Goal: Download file/media

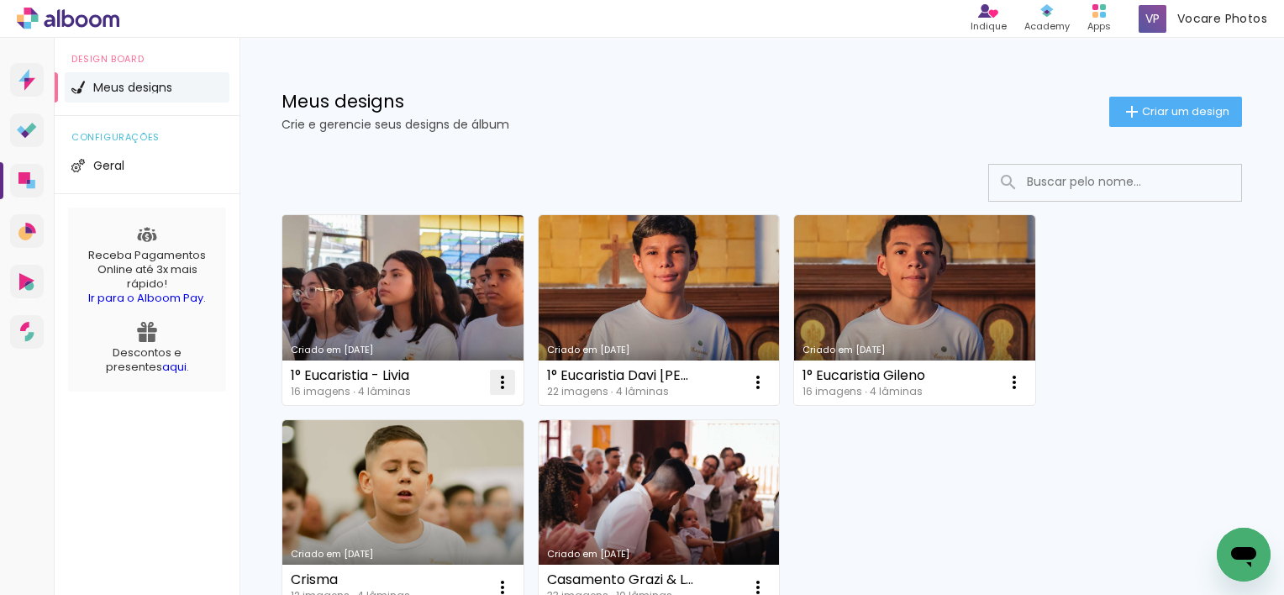
click at [506, 386] on iron-icon at bounding box center [502, 382] width 20 height 20
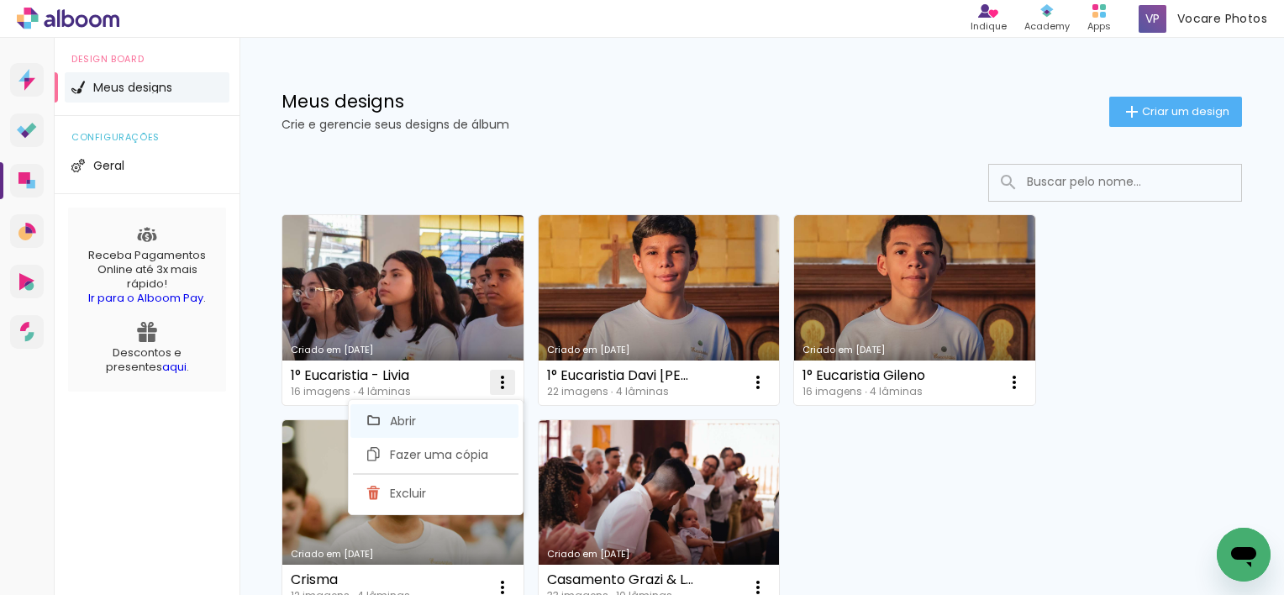
click at [413, 423] on span "Abrir" at bounding box center [403, 421] width 26 height 12
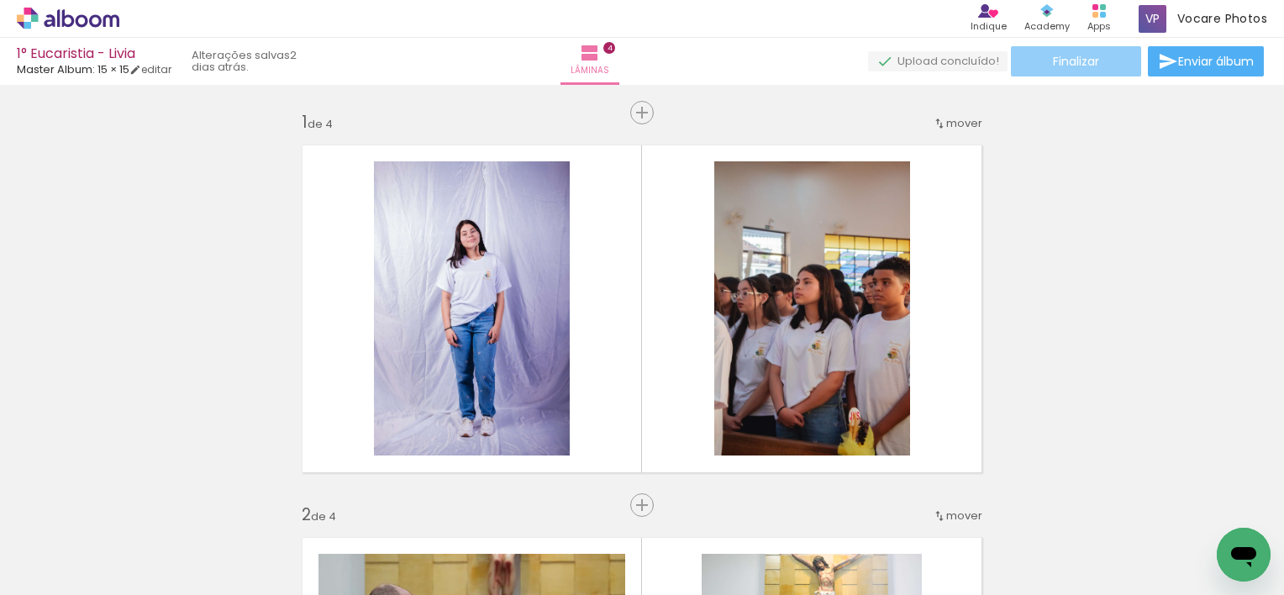
click at [1053, 67] on span "Finalizar" at bounding box center [1076, 61] width 46 height 12
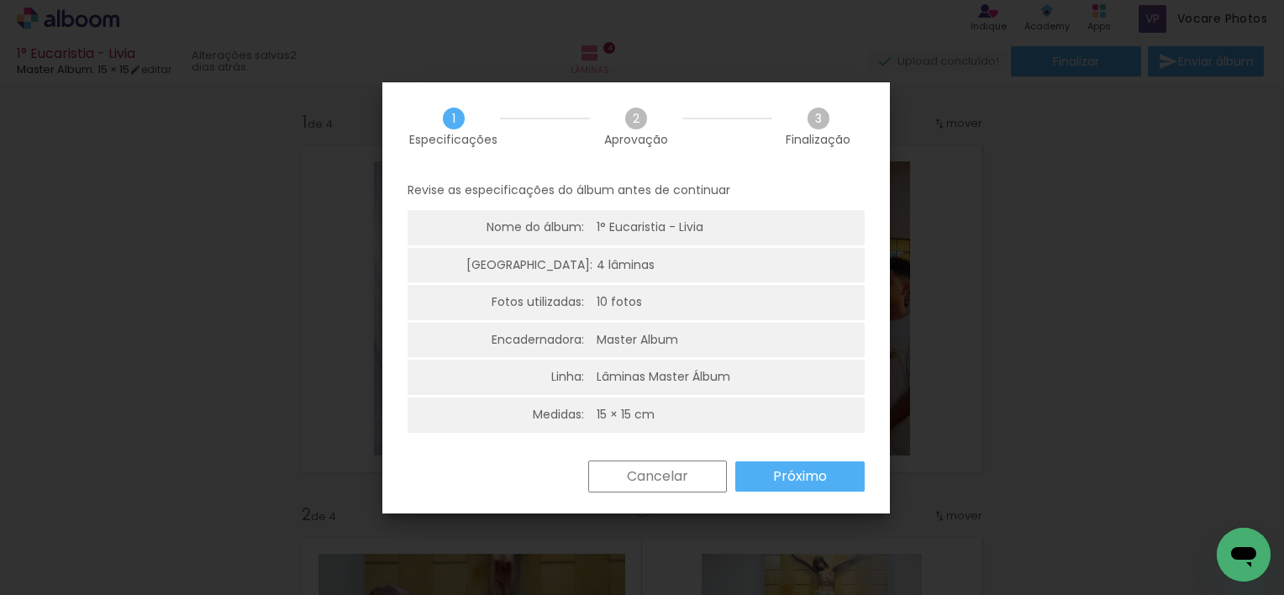
click at [0, 0] on slot "Próximo" at bounding box center [0, 0] width 0 height 0
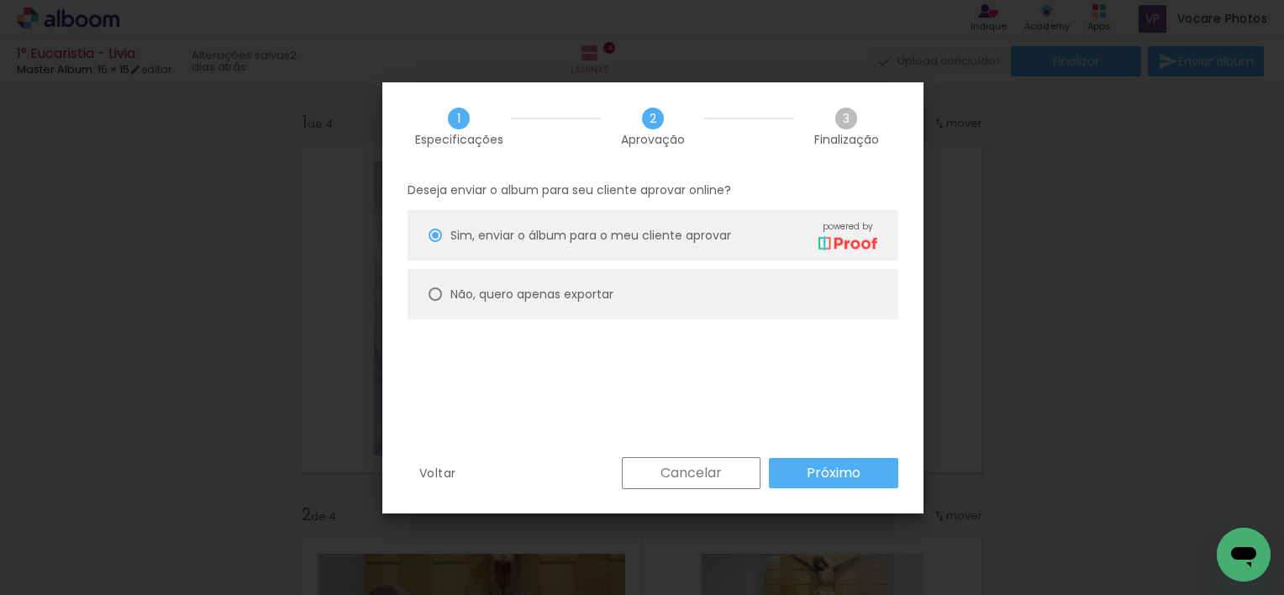
click at [632, 278] on paper-radio-button "Não, quero apenas exportar" at bounding box center [652, 294] width 491 height 50
type paper-radio-button "on"
click at [796, 473] on paper-button "Próximo" at bounding box center [833, 473] width 129 height 30
type input "Alta, 300 DPI"
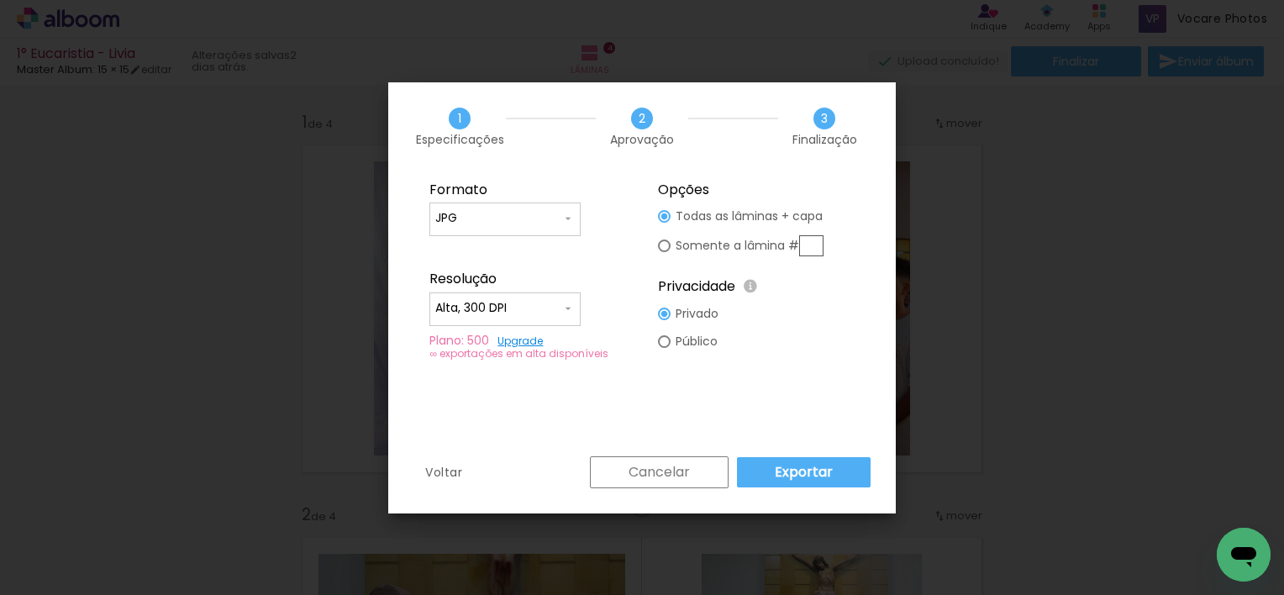
drag, startPoint x: 796, startPoint y: 473, endPoint x: 785, endPoint y: 473, distance: 11.8
click at [0, 0] on slot "Exportar" at bounding box center [0, 0] width 0 height 0
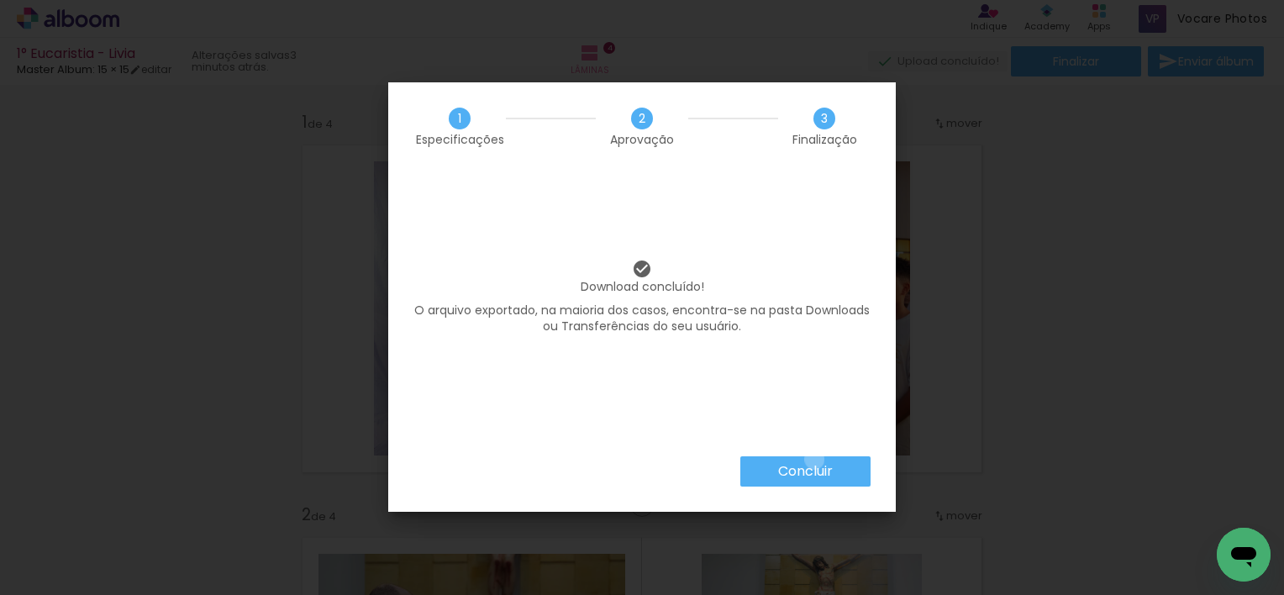
click at [813, 459] on paper-button "Concluir" at bounding box center [805, 471] width 130 height 30
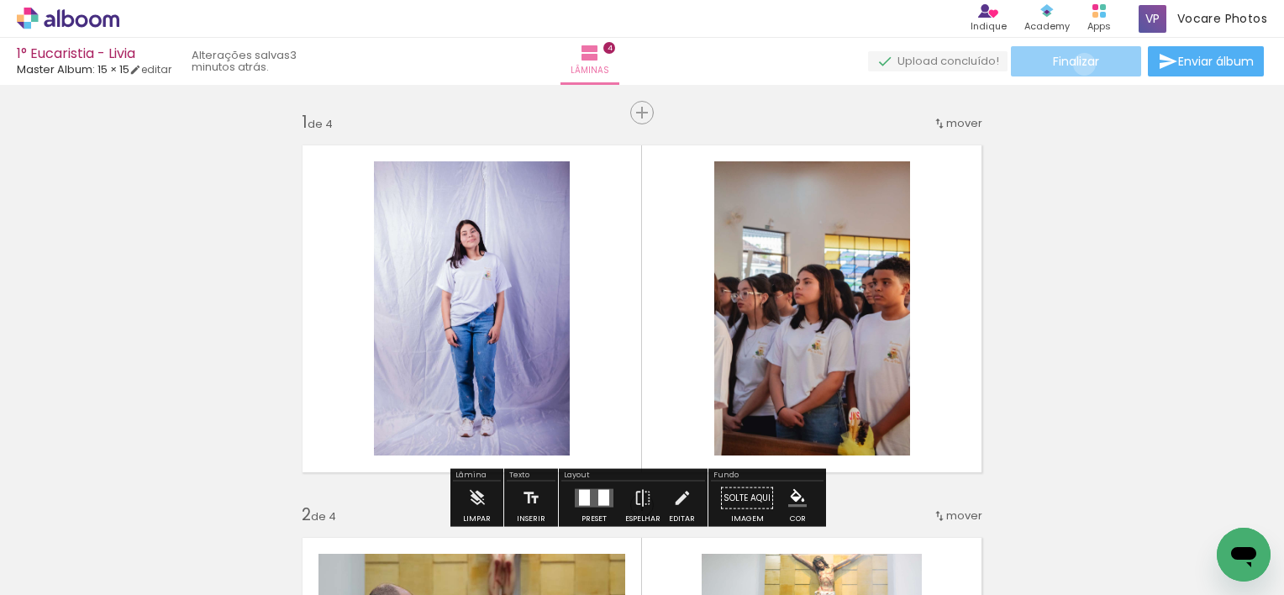
click at [1078, 64] on span "Finalizar" at bounding box center [1076, 61] width 46 height 12
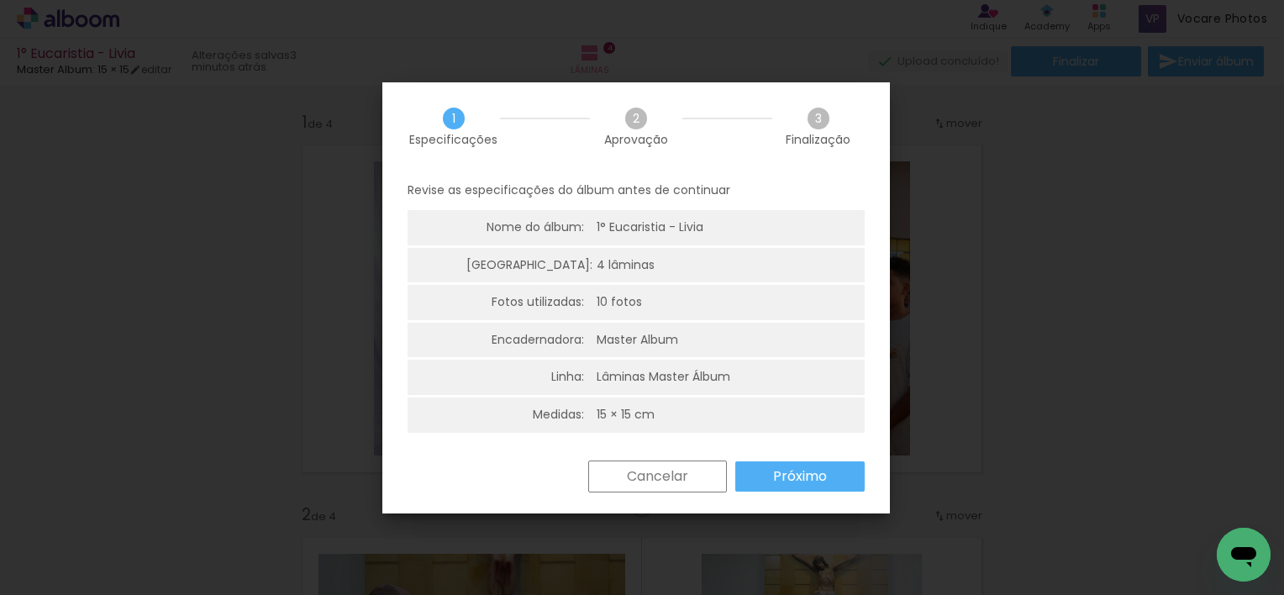
click at [942, 278] on iron-overlay-backdrop at bounding box center [642, 297] width 1284 height 595
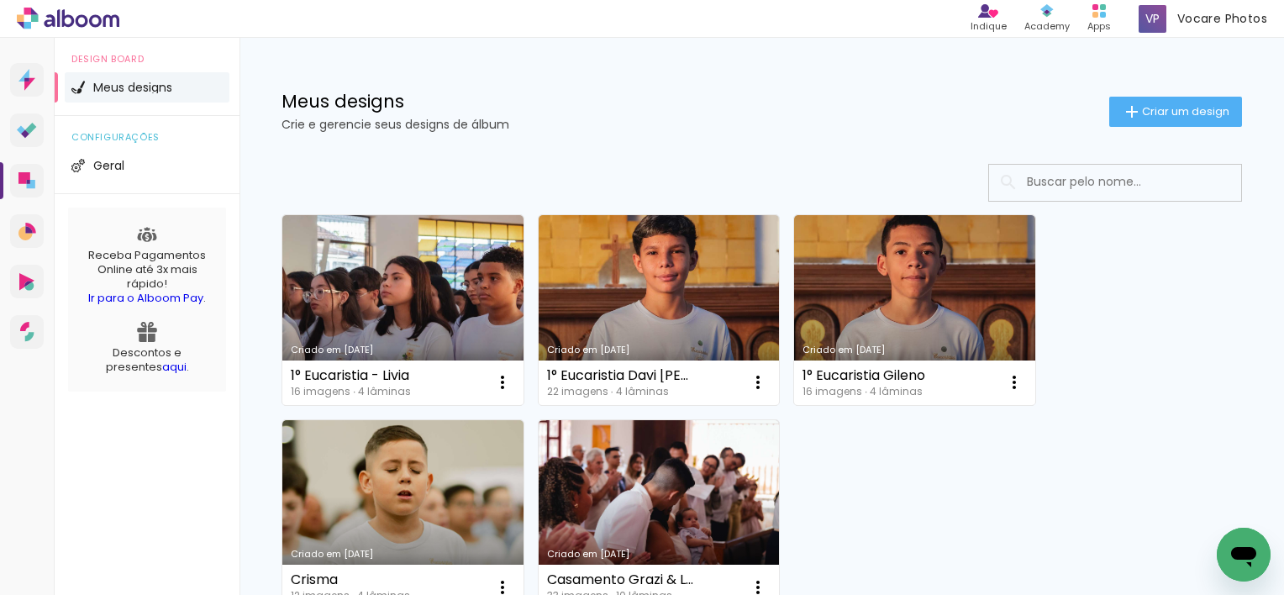
click at [672, 312] on link "Criado em [DATE]" at bounding box center [658, 310] width 241 height 190
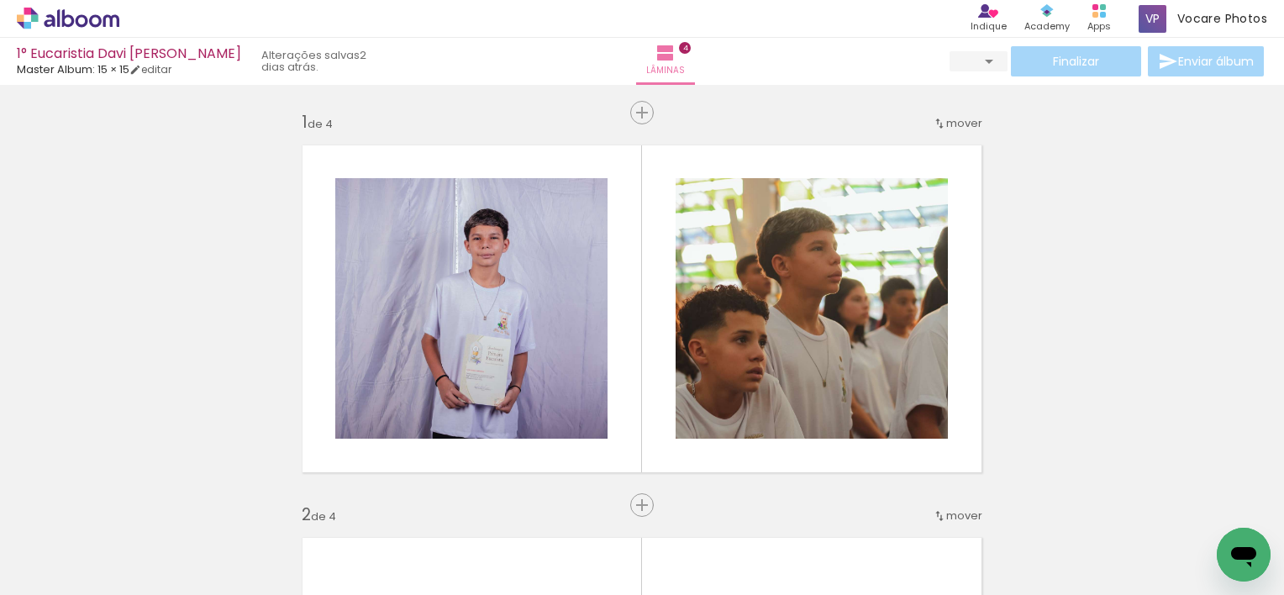
click at [1030, 66] on div "Finalizar Enviar álbum" at bounding box center [1108, 61] width 318 height 30
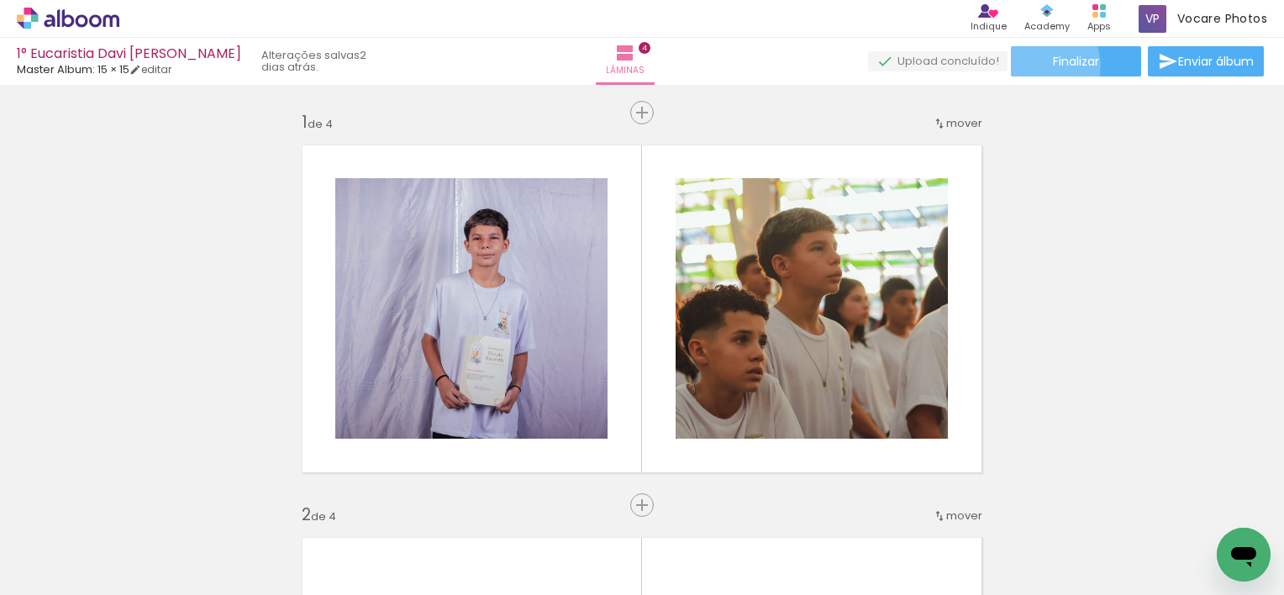
click at [1030, 66] on paper-button "Finalizar" at bounding box center [1076, 61] width 130 height 30
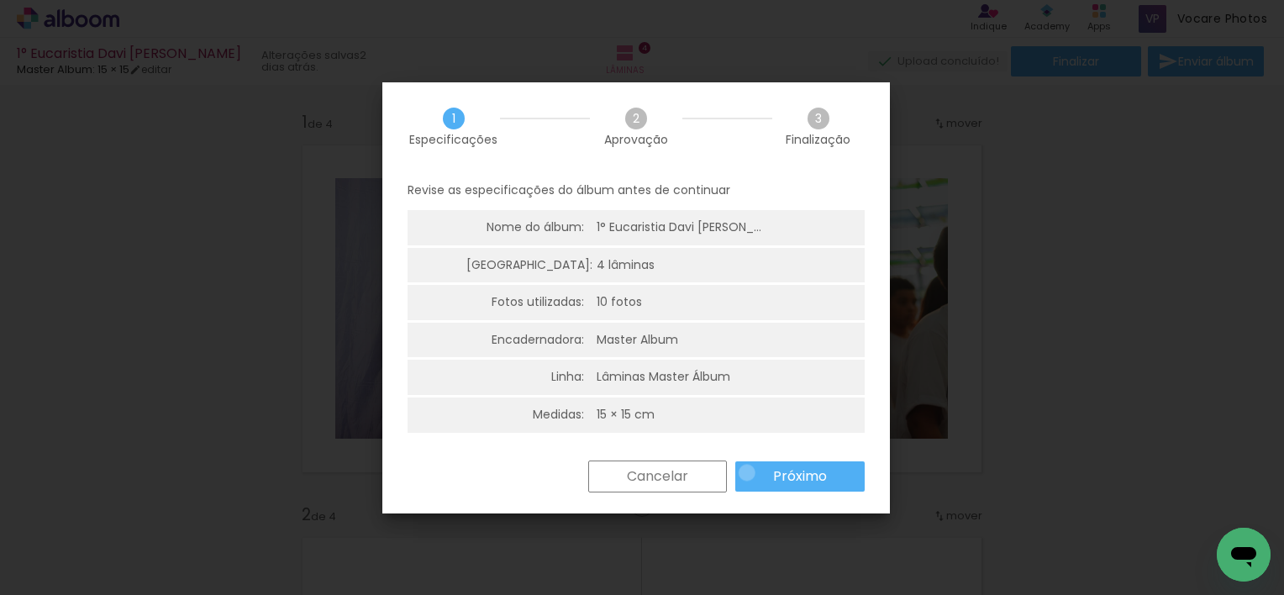
click at [746, 472] on paper-button "Próximo" at bounding box center [799, 476] width 129 height 30
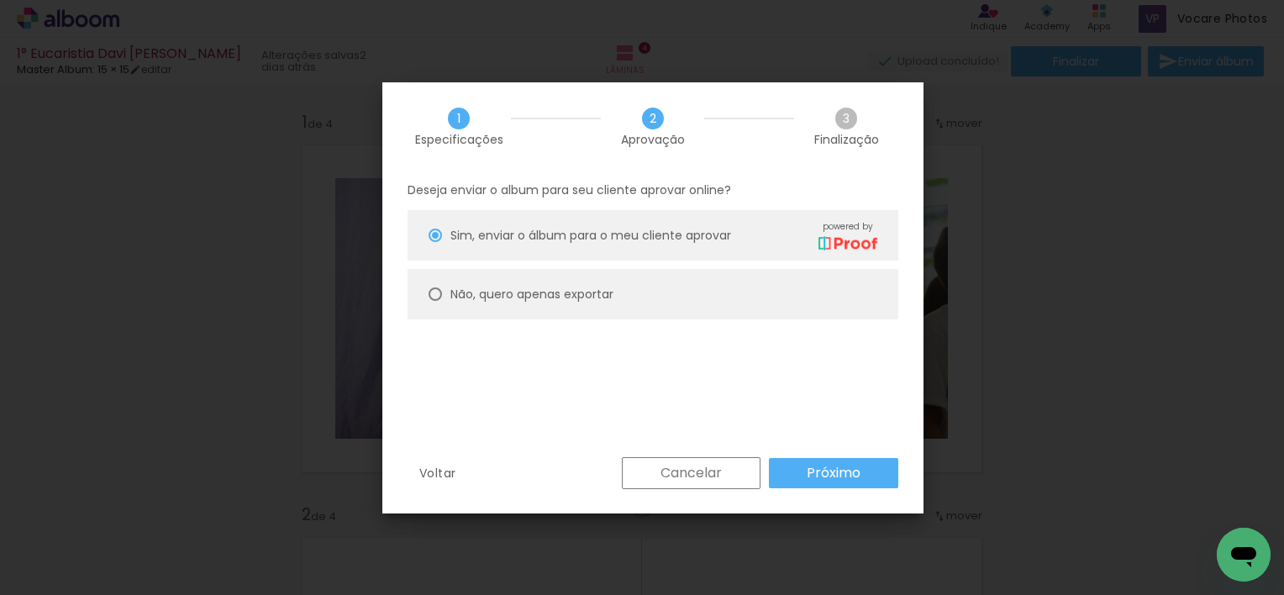
click at [625, 323] on paper-radio-group "Sim, enviar o álbum para o meu cliente aprovar powered by Não, quero apenas exp…" at bounding box center [652, 269] width 491 height 118
click at [613, 305] on paper-radio-button "Não, quero apenas exportar" at bounding box center [652, 294] width 491 height 50
type paper-radio-button "on"
click at [0, 0] on slot "Próximo" at bounding box center [0, 0] width 0 height 0
type input "Alta, 300 DPI"
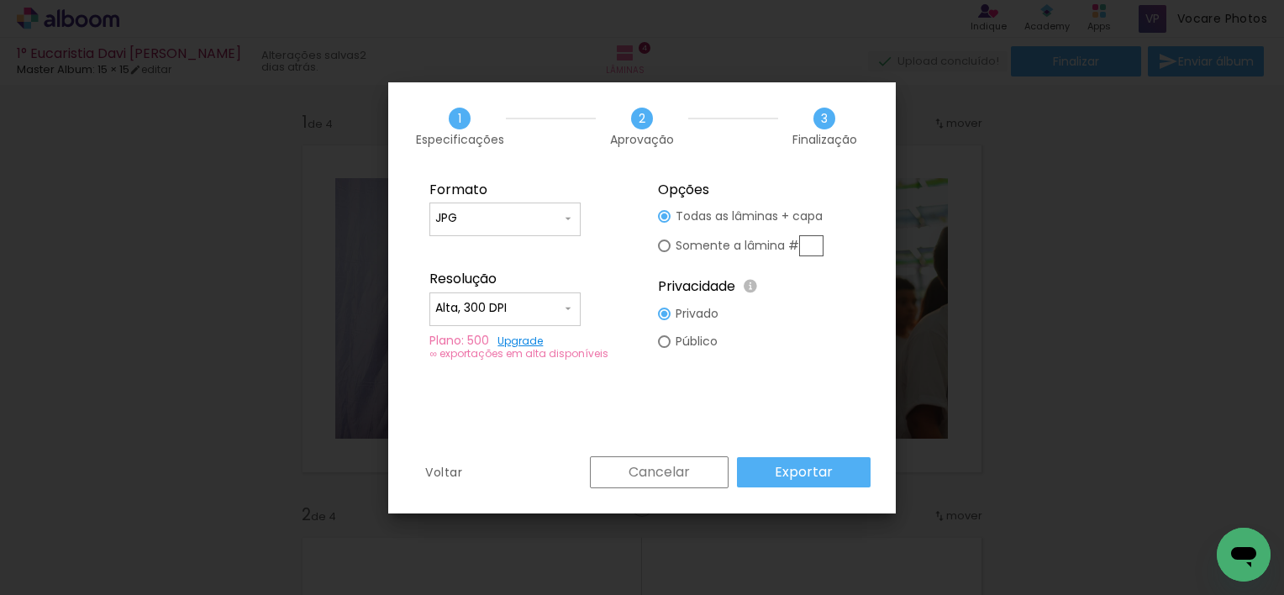
click at [0, 0] on slot "Exportar" at bounding box center [0, 0] width 0 height 0
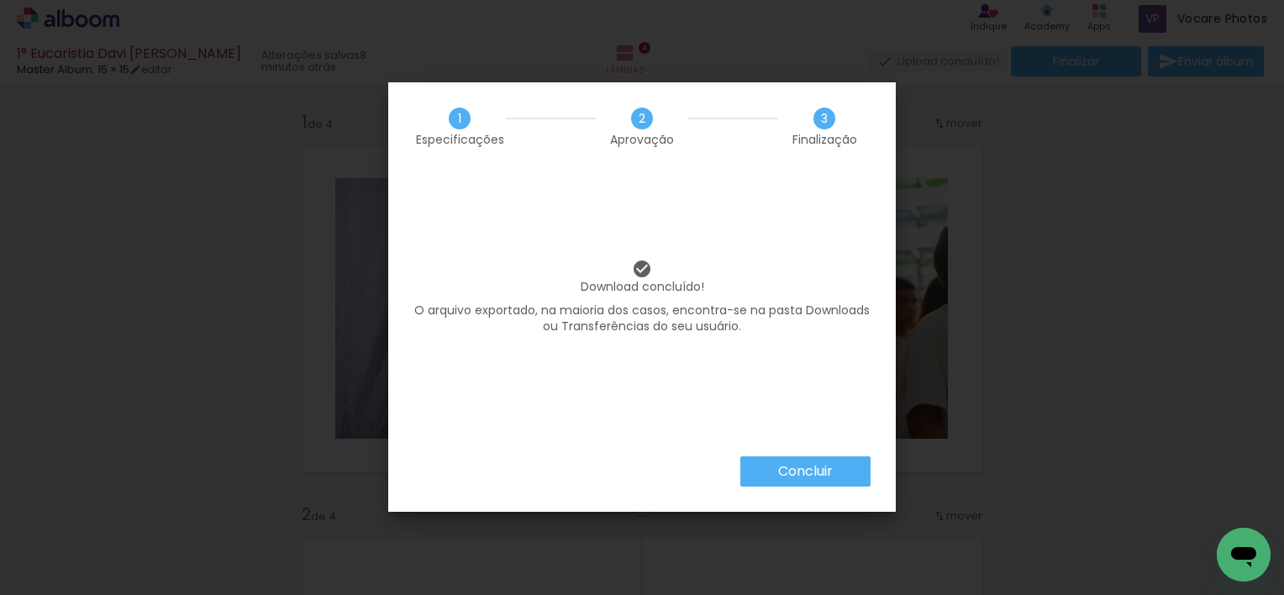
click at [0, 0] on slot "Concluir" at bounding box center [0, 0] width 0 height 0
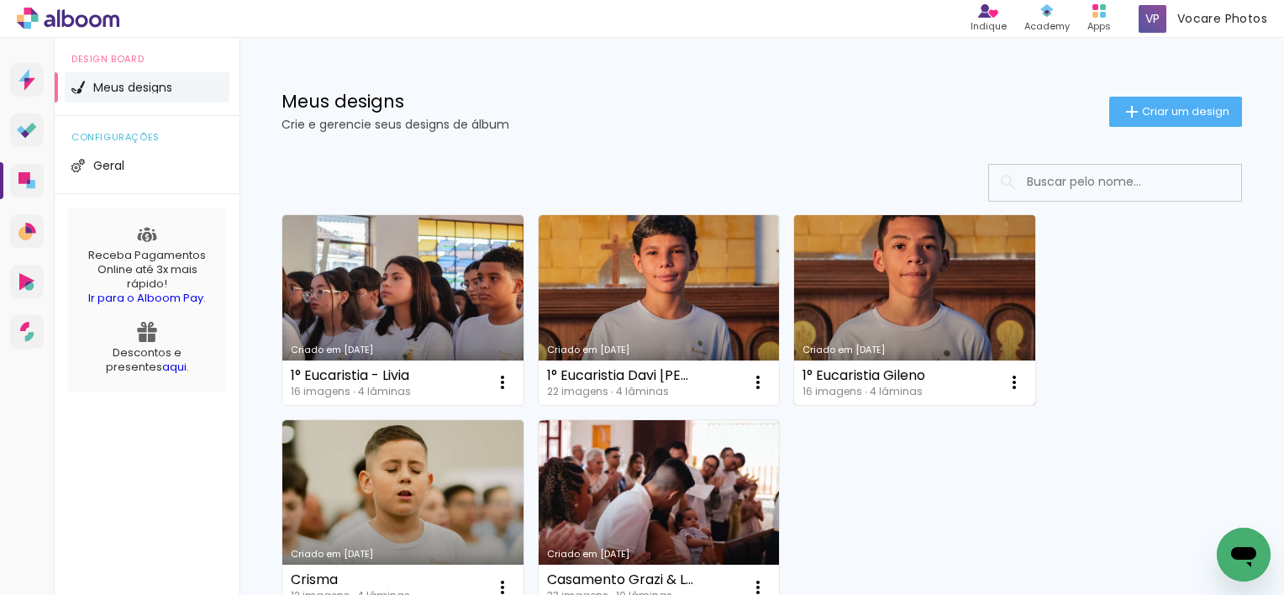
click at [844, 302] on link "Criado em [DATE]" at bounding box center [914, 310] width 241 height 190
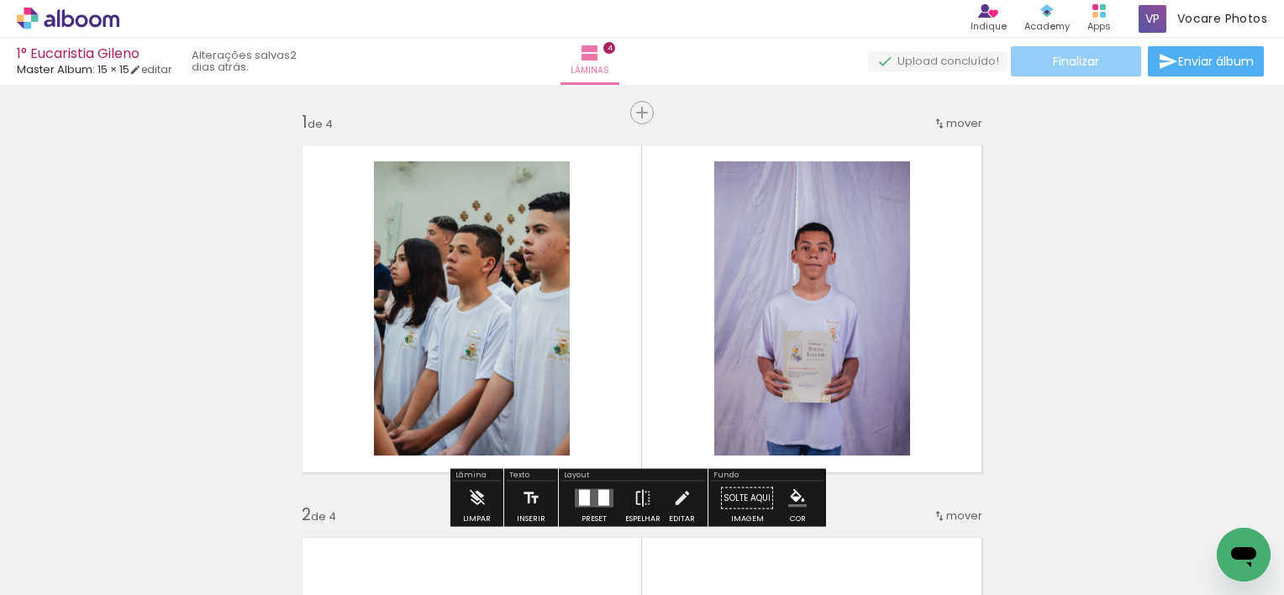
click at [1053, 63] on span "Finalizar" at bounding box center [1076, 61] width 46 height 12
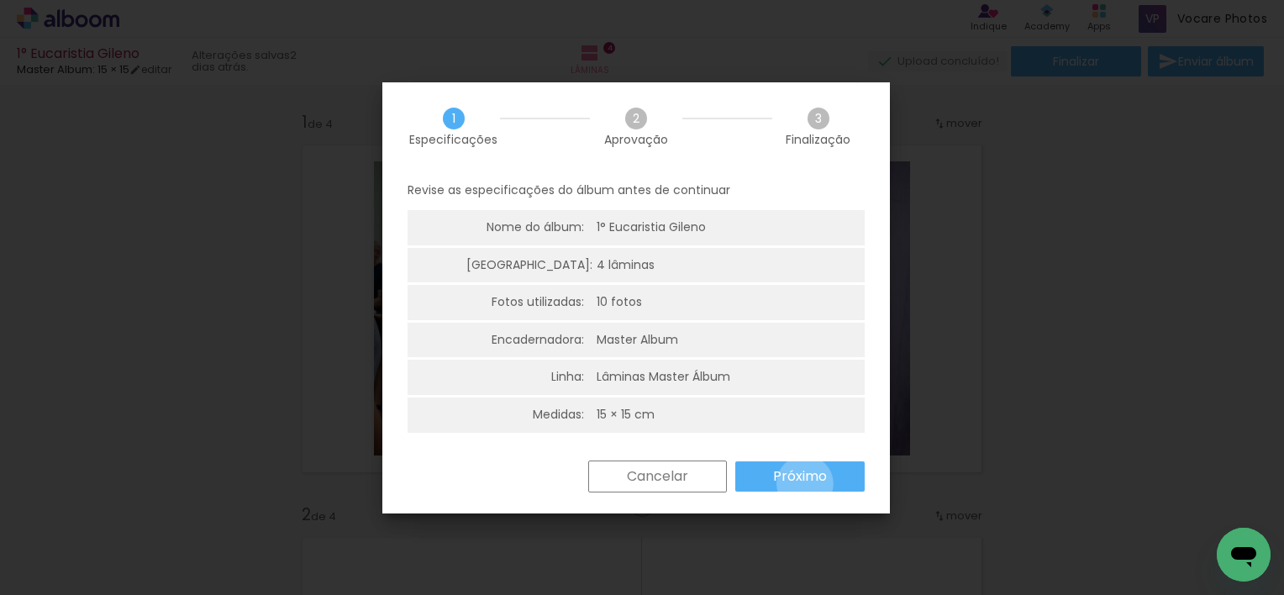
click at [0, 0] on slot "Próximo" at bounding box center [0, 0] width 0 height 0
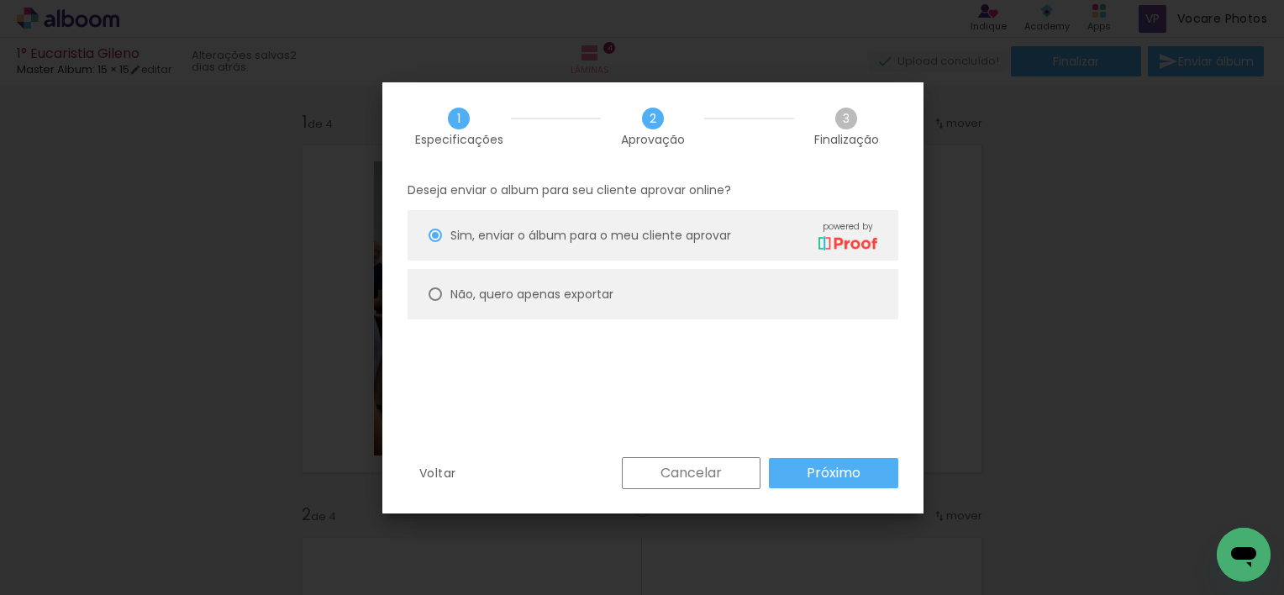
click at [571, 307] on paper-radio-button "Não, quero apenas exportar" at bounding box center [652, 294] width 491 height 50
type paper-radio-button "on"
click at [0, 0] on slot "Próximo" at bounding box center [0, 0] width 0 height 0
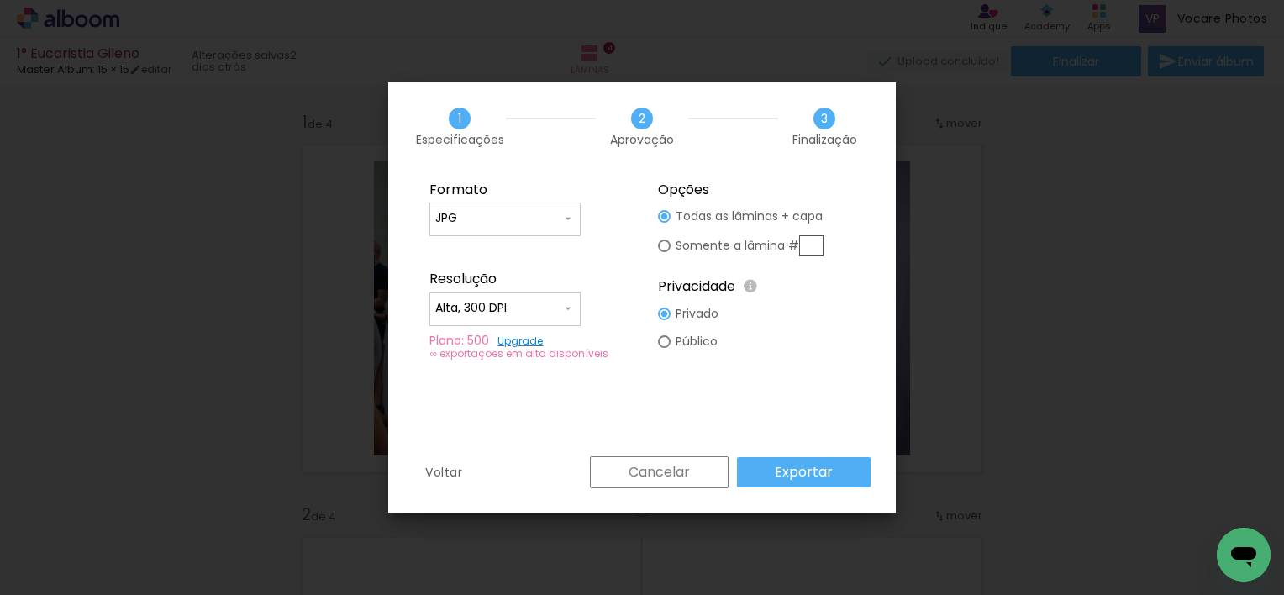
type input "Alta, 300 DPI"
click at [0, 0] on slot "Exportar" at bounding box center [0, 0] width 0 height 0
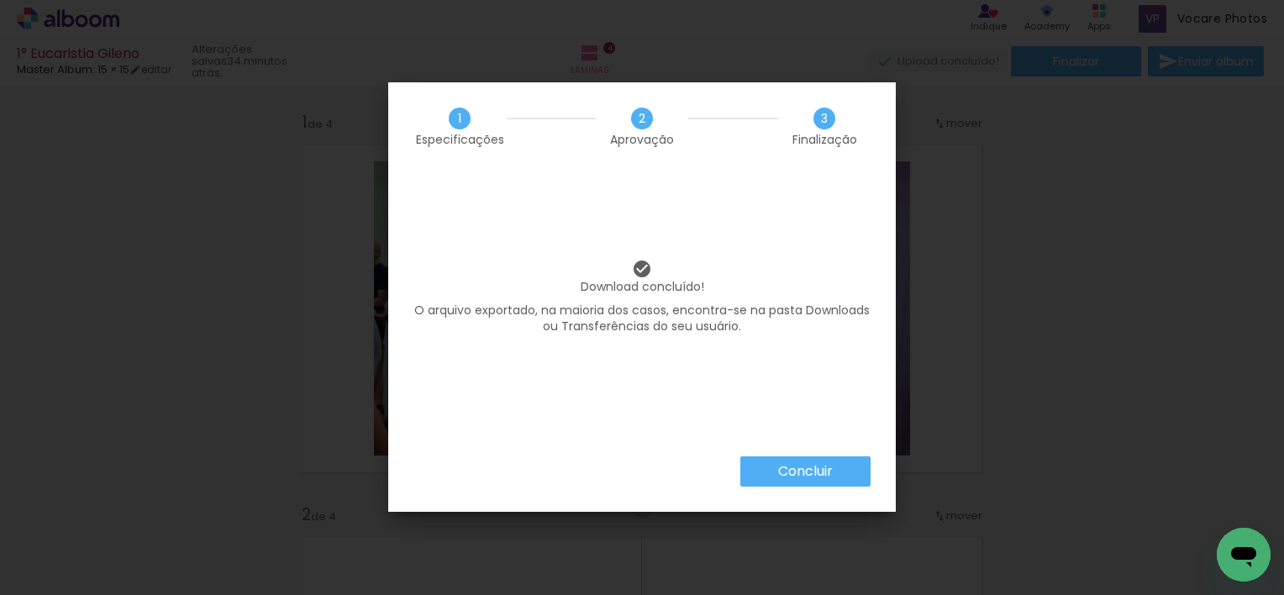
click at [0, 0] on slot "Concluir" at bounding box center [0, 0] width 0 height 0
